Goal: Find specific fact: Find specific fact

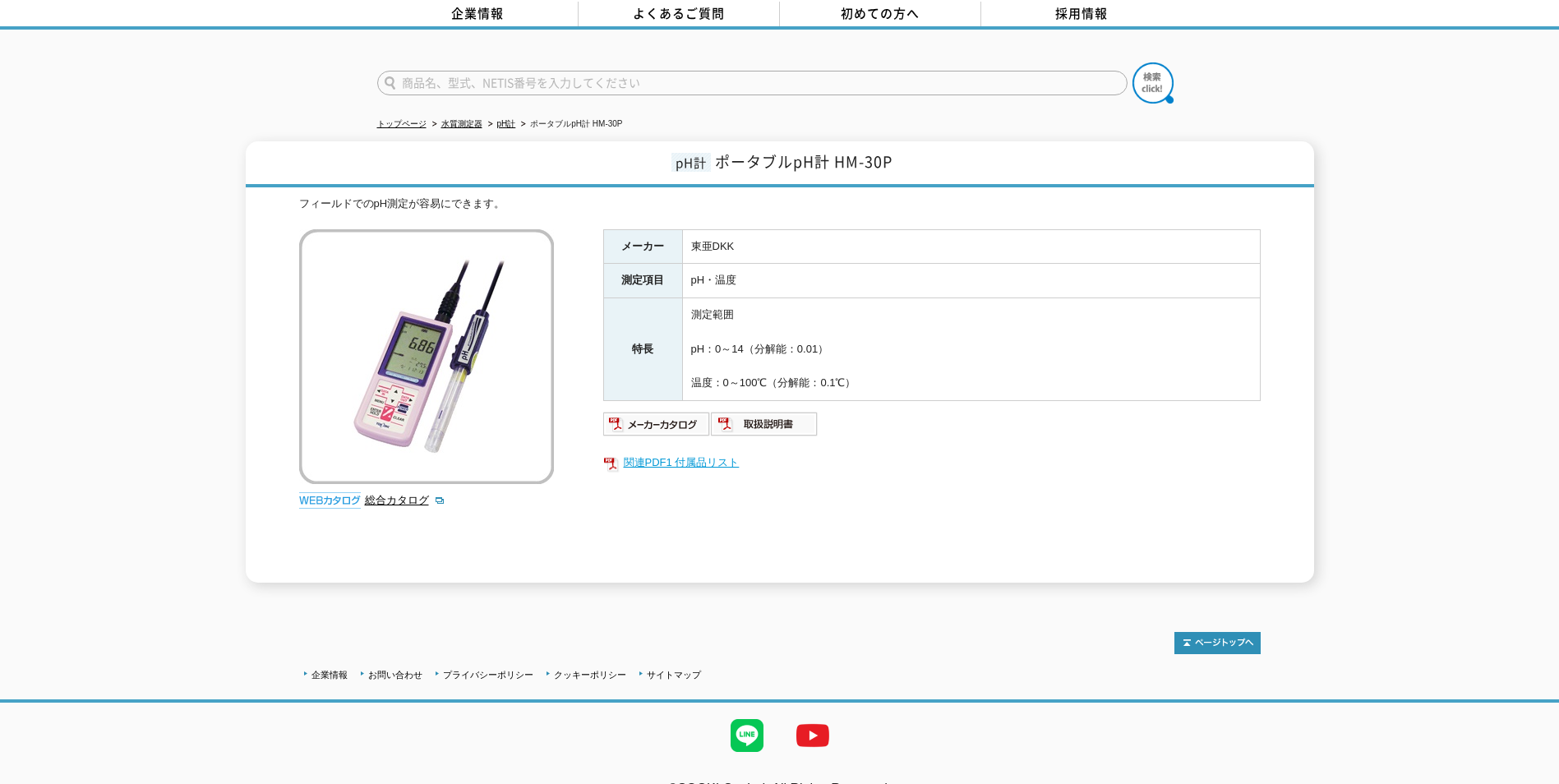
click at [720, 455] on link "関連PDF1 付属品リスト" at bounding box center [933, 463] width 658 height 21
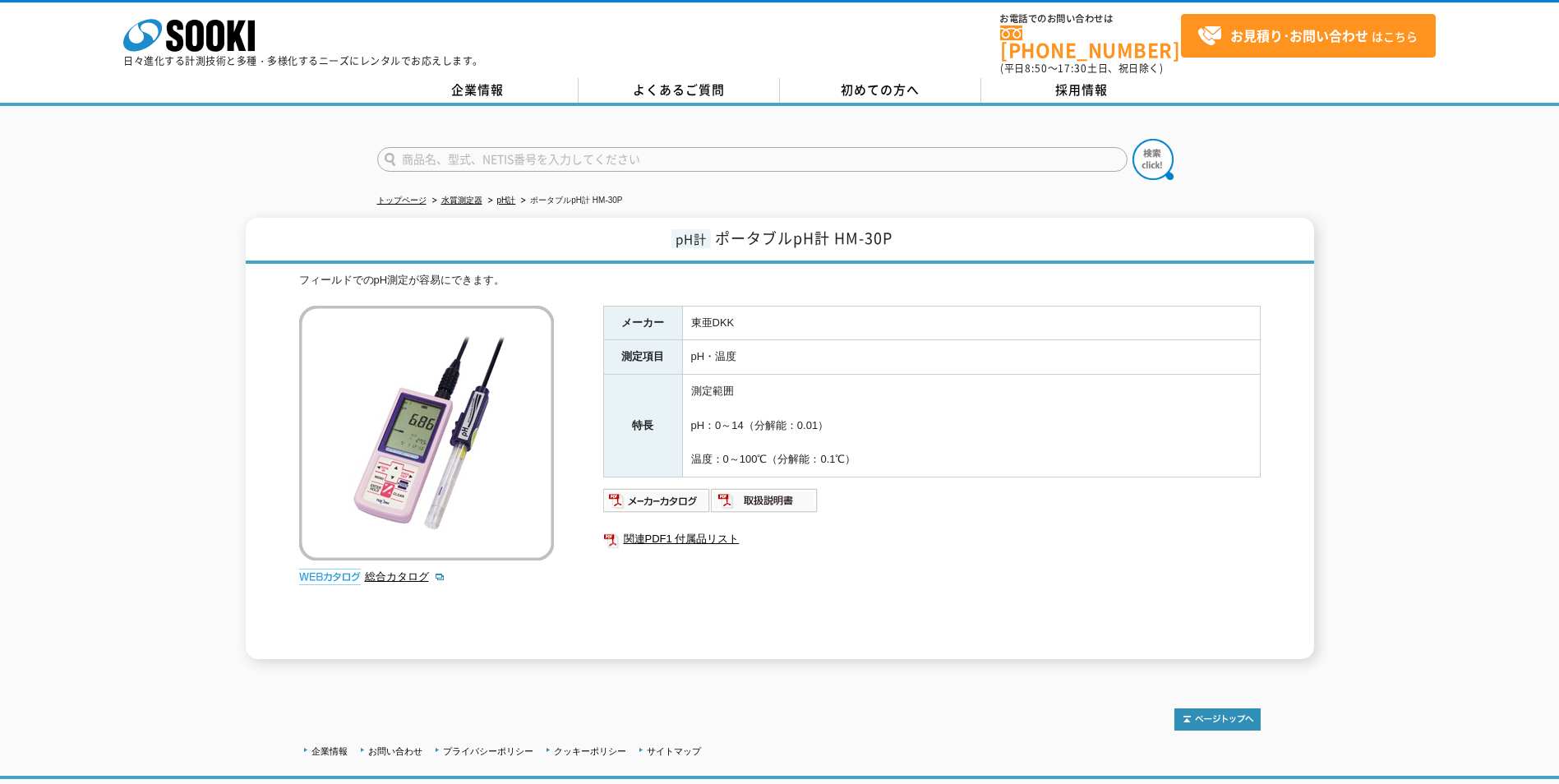
click at [712, 158] on input "text" at bounding box center [752, 160] width 750 height 25
paste input "GST-2739C"
type input "GST-2739C"
click at [1132, 139] on button at bounding box center [1152, 159] width 41 height 41
